Goal: Find specific page/section: Find specific page/section

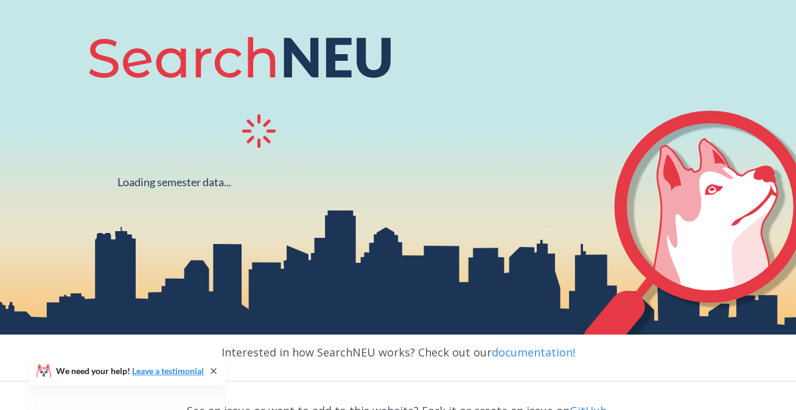
scroll to position [146, 0]
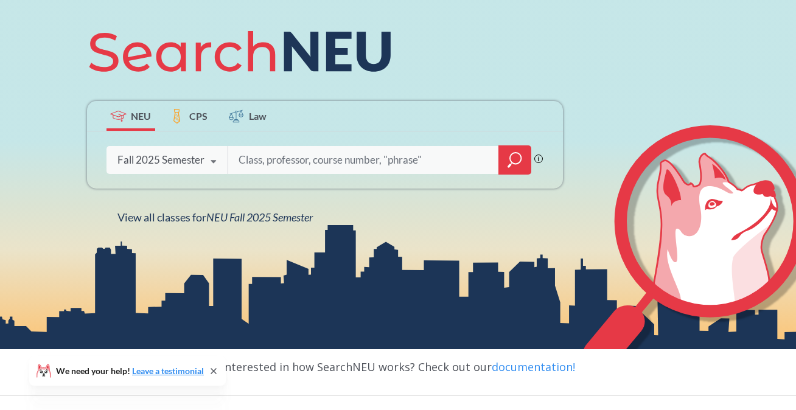
click at [251, 154] on input "search" at bounding box center [363, 160] width 253 height 26
type input "[PERSON_NAME]"
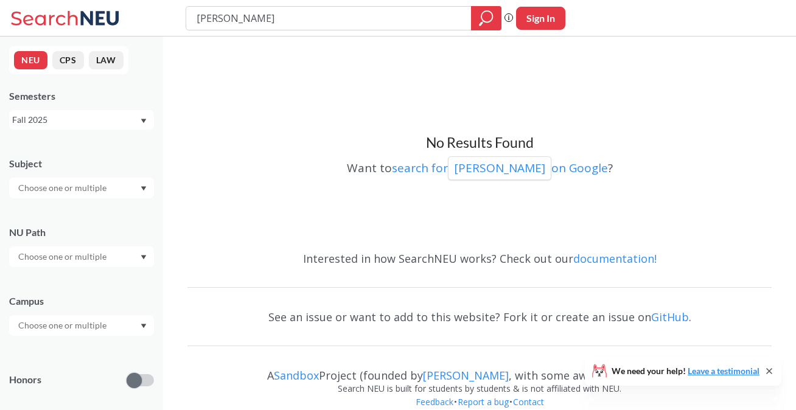
click at [92, 184] on input "text" at bounding box center [63, 188] width 102 height 15
type input "PHTH"
click at [54, 223] on p "Public Health" at bounding box center [85, 222] width 138 height 12
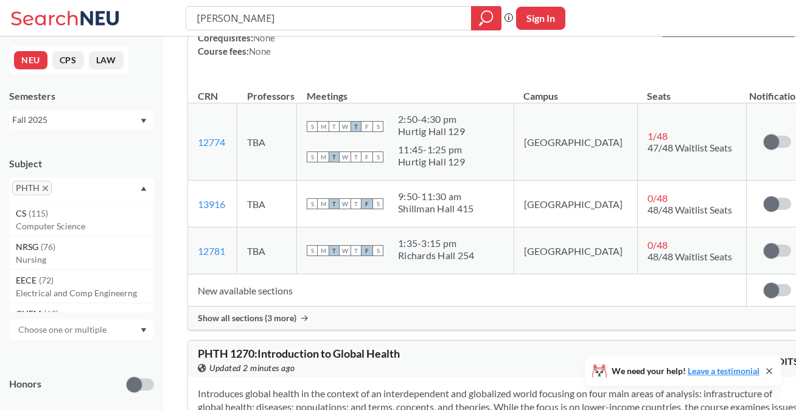
scroll to position [228, 0]
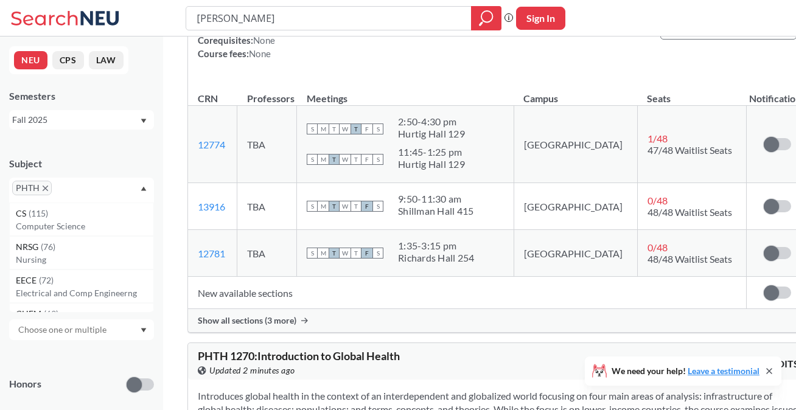
click at [70, 184] on div "PHTH" at bounding box center [81, 190] width 145 height 25
click at [65, 193] on input "text" at bounding box center [73, 192] width 36 height 15
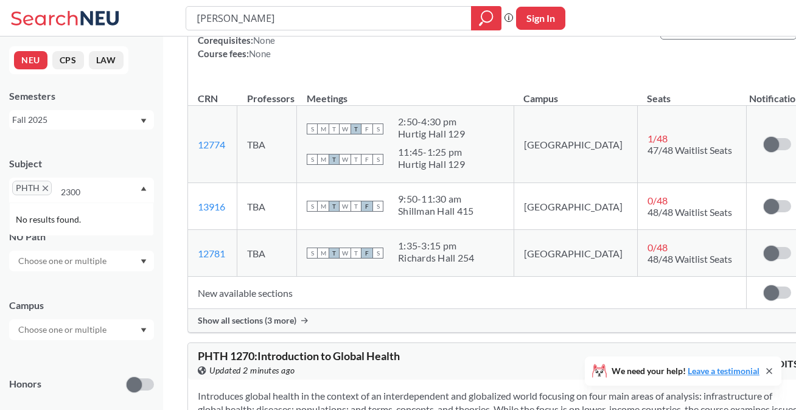
type input "2300"
